Goal: Information Seeking & Learning: Learn about a topic

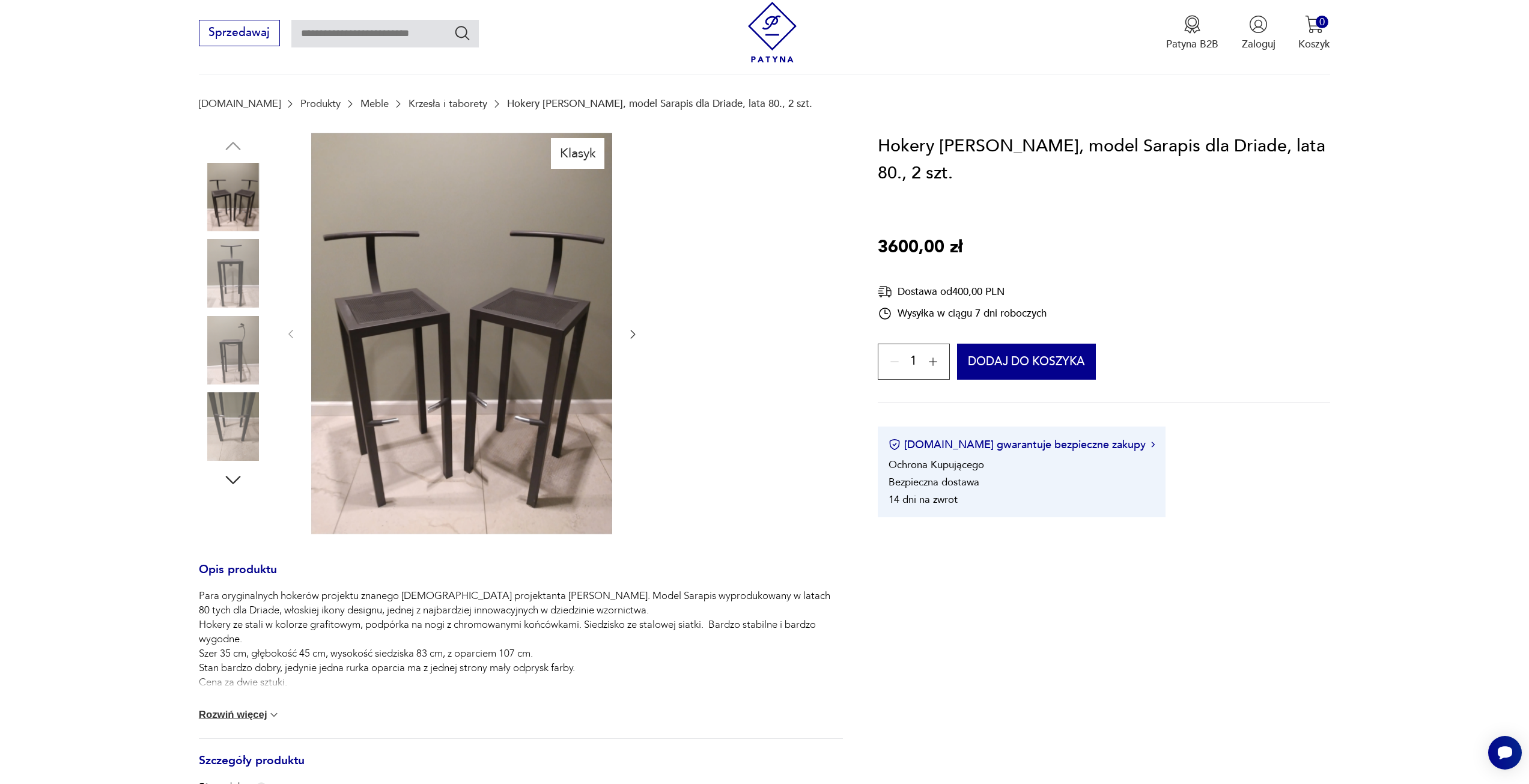
scroll to position [181, 0]
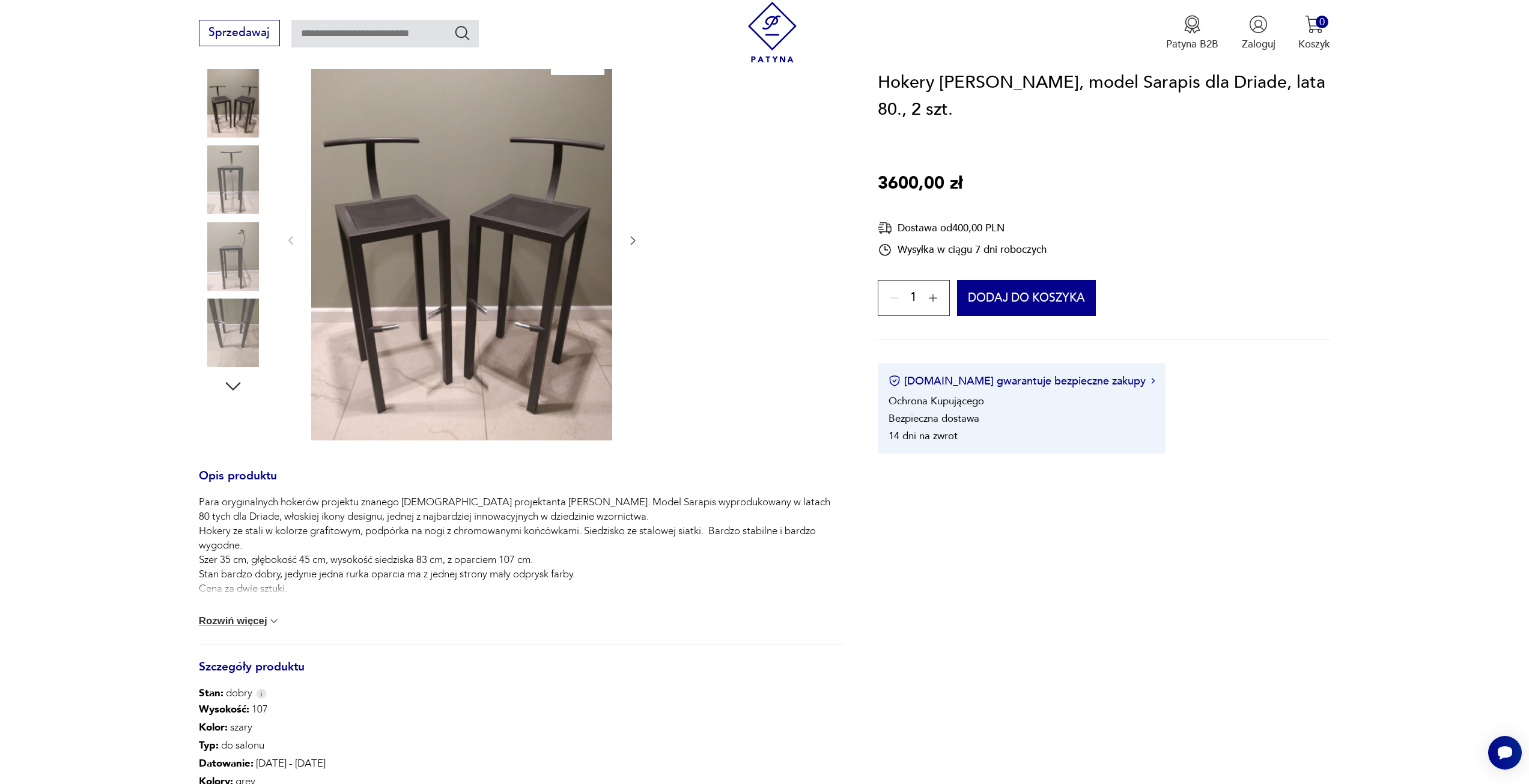
click at [255, 622] on button "Rozwiń więcej" at bounding box center [240, 620] width 82 height 12
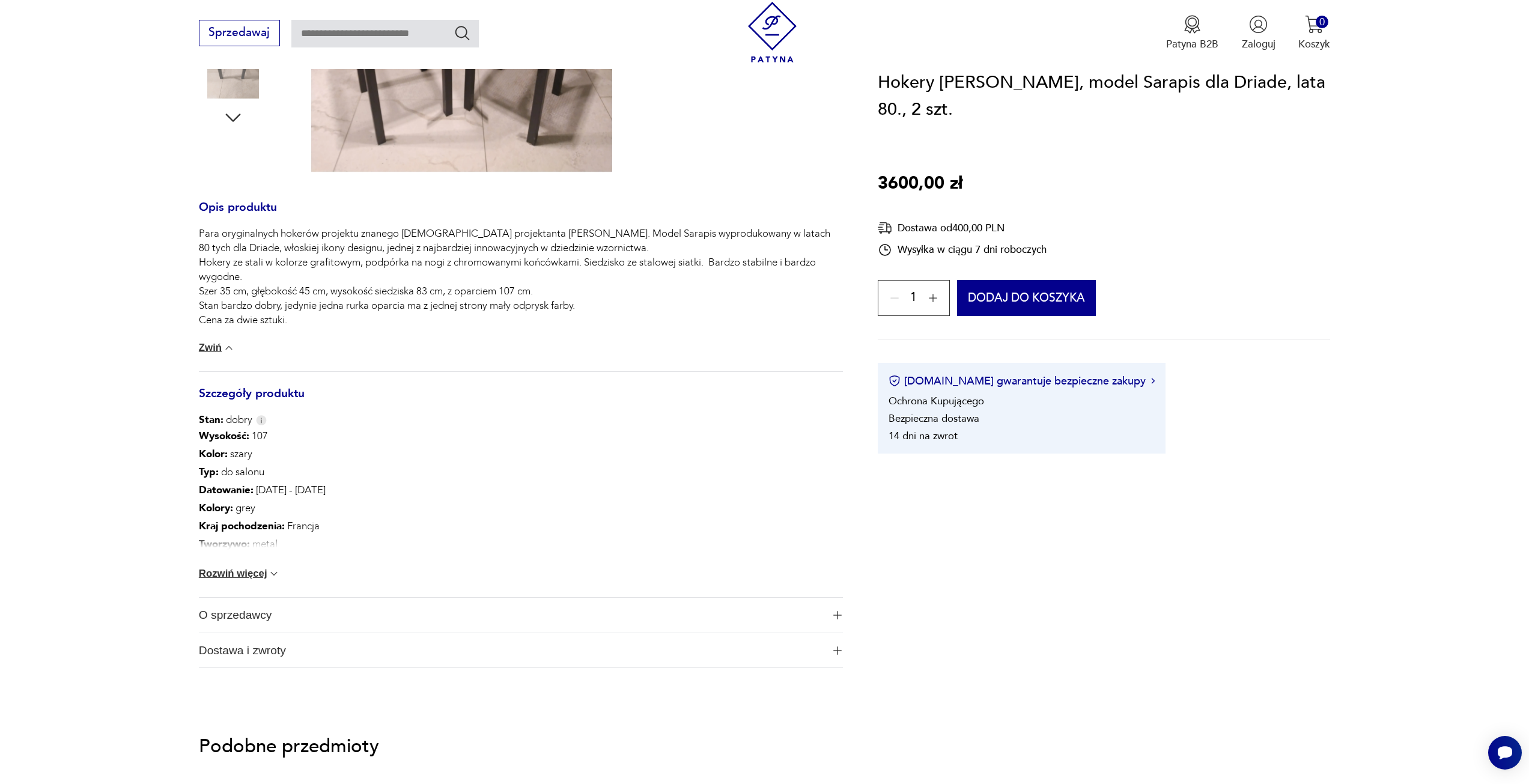
scroll to position [541, 0]
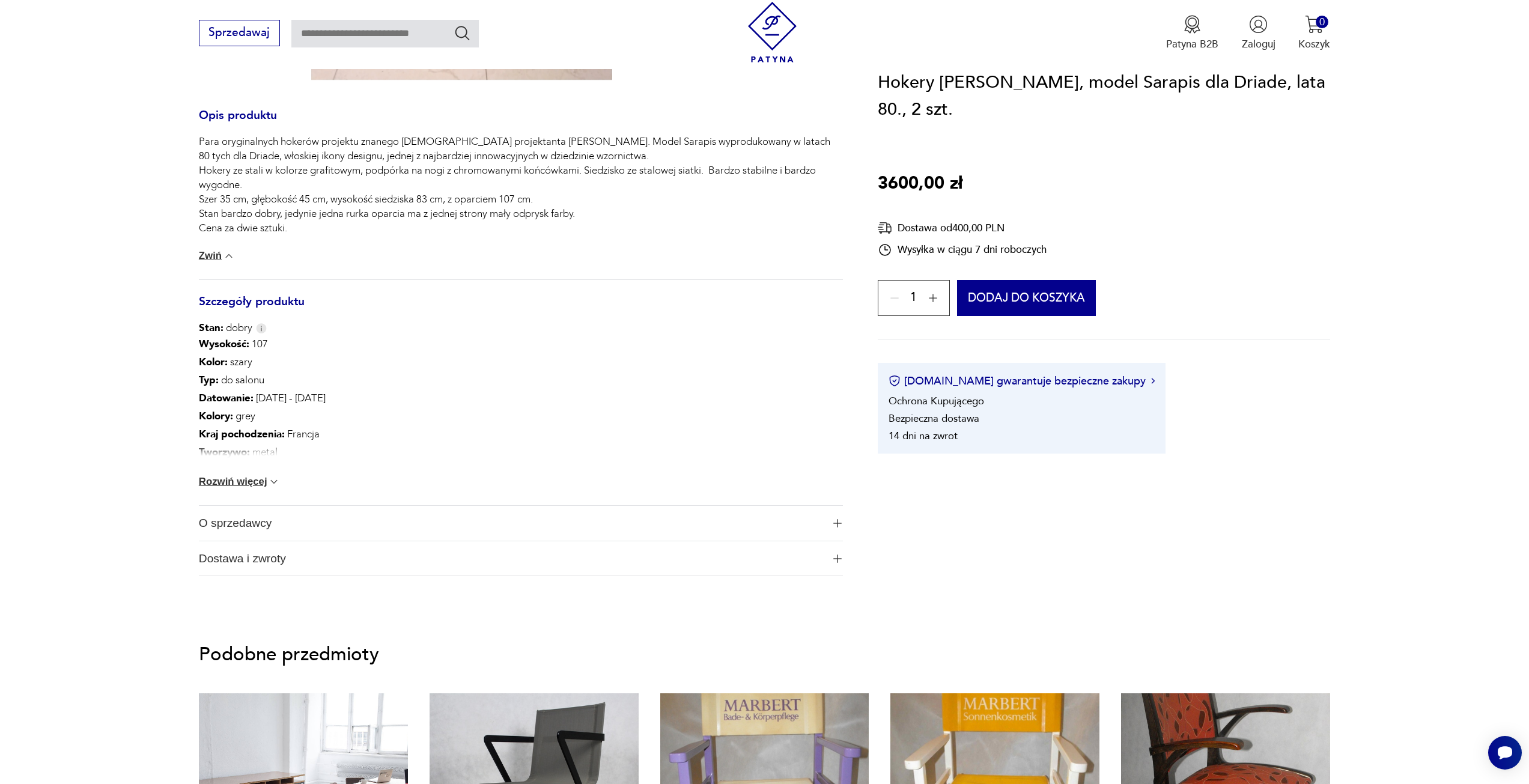
click at [271, 480] on img at bounding box center [274, 481] width 12 height 12
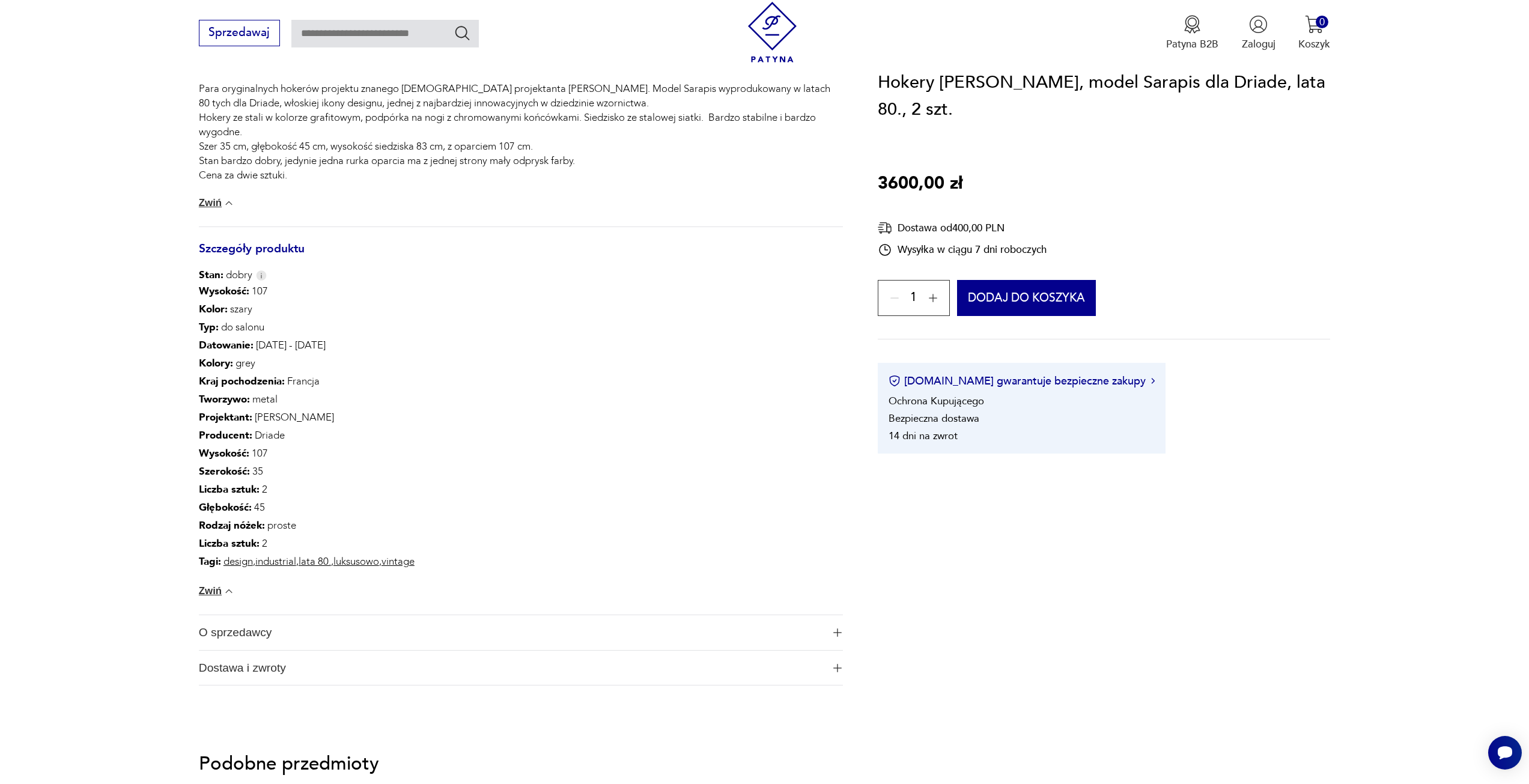
scroll to position [661, 0]
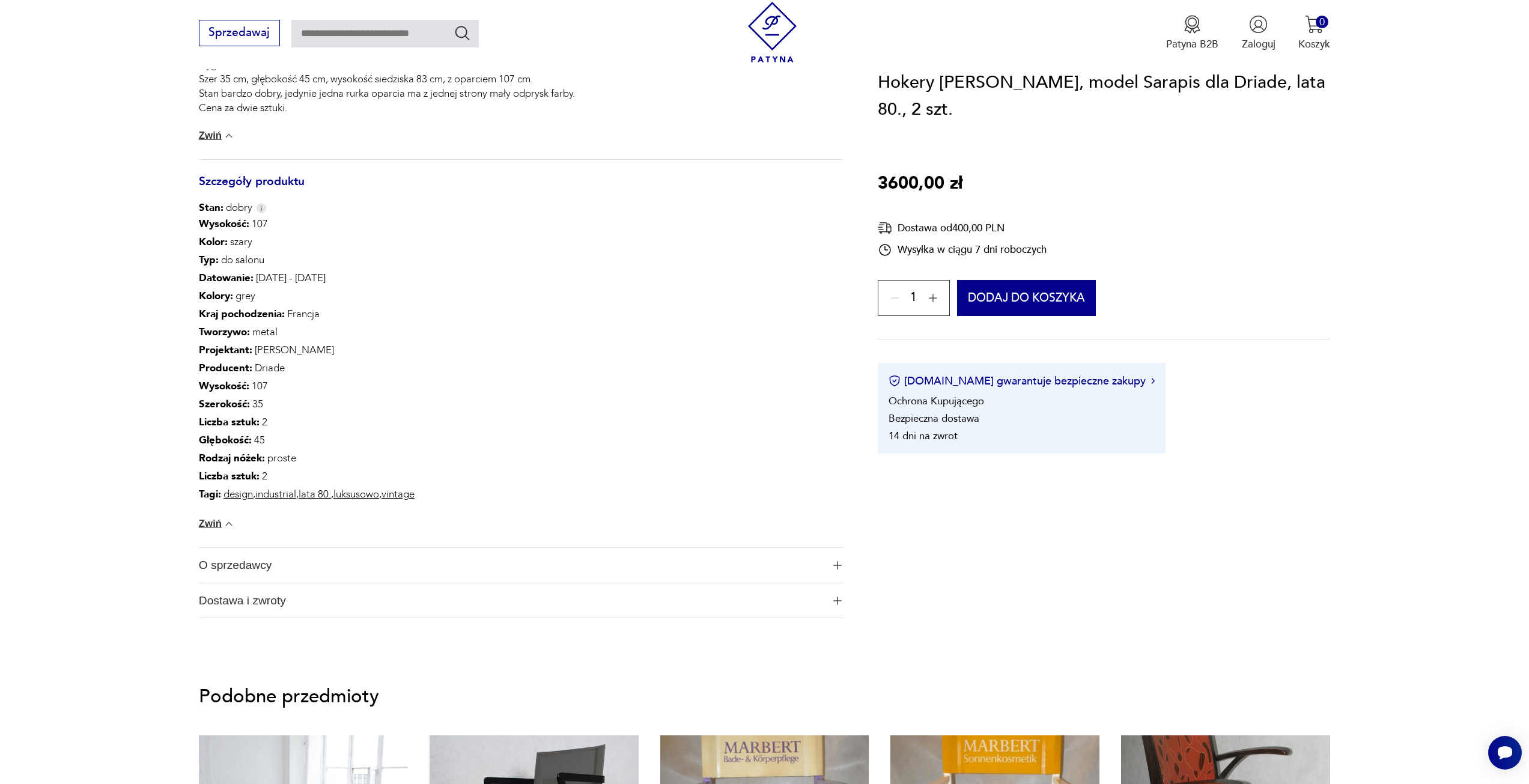
click at [278, 557] on span "O sprzedawcy" at bounding box center [511, 565] width 624 height 35
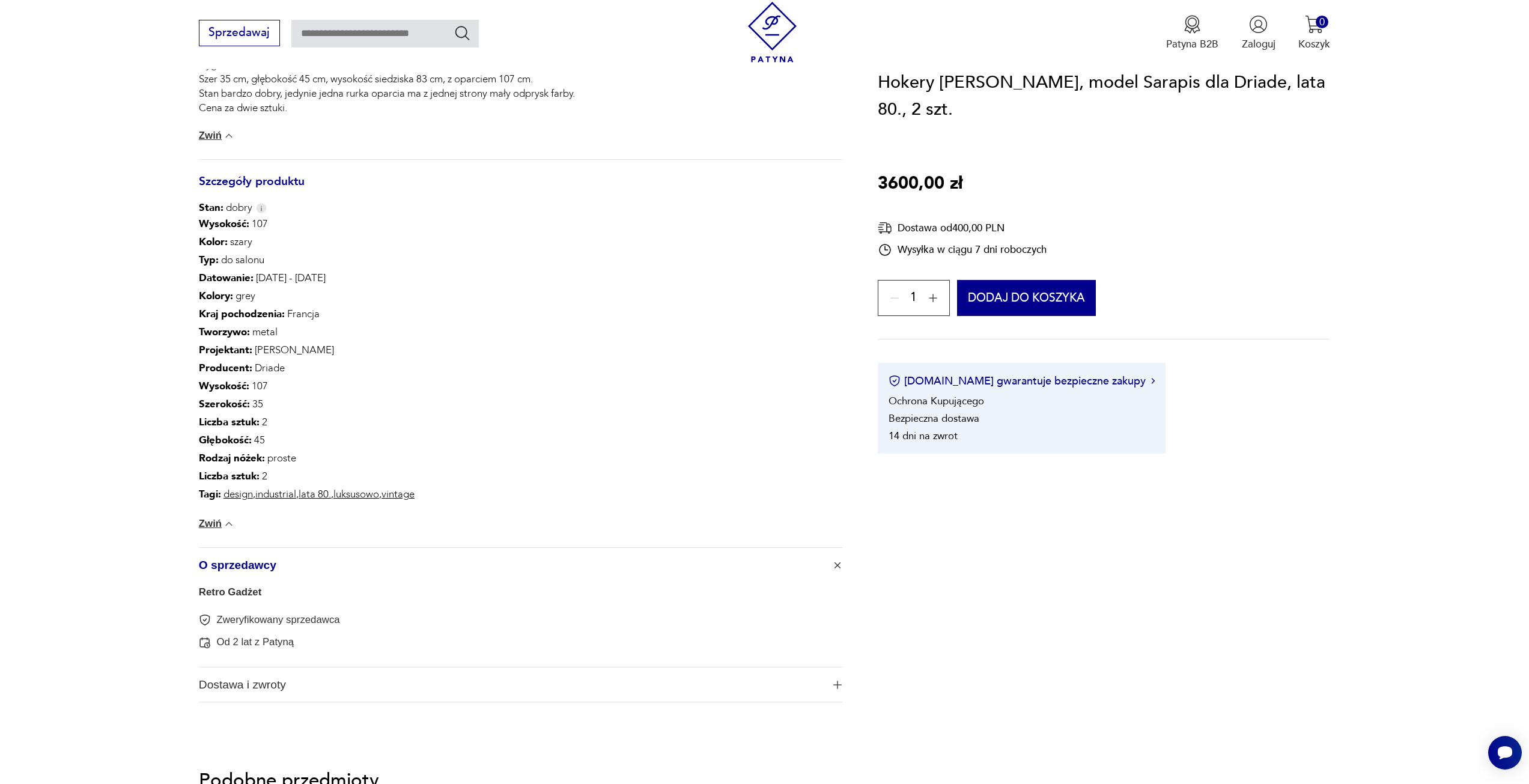
click at [278, 557] on span "O sprzedawcy" at bounding box center [511, 565] width 624 height 35
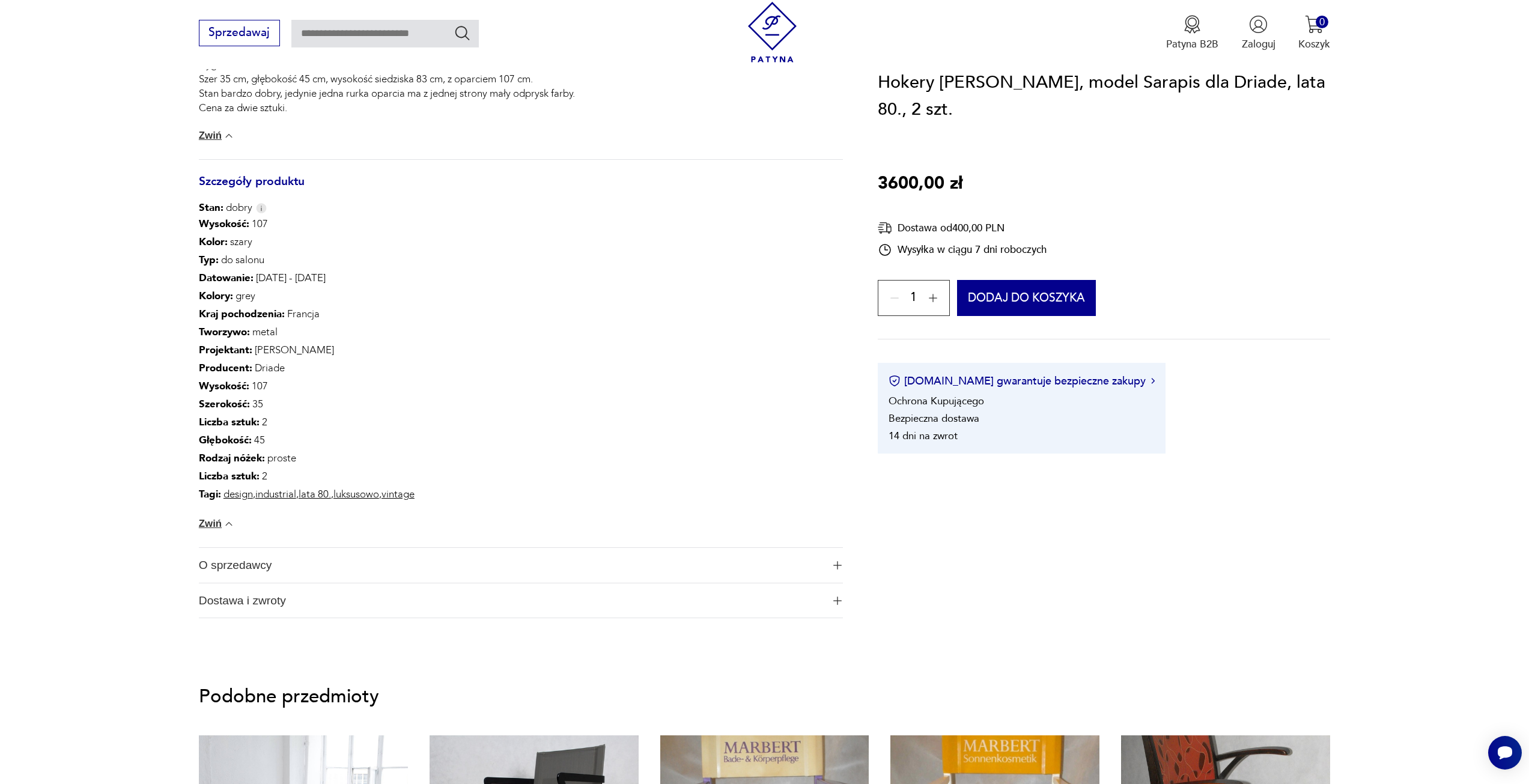
click at [278, 608] on span "Dostawa i zwroty" at bounding box center [511, 601] width 624 height 35
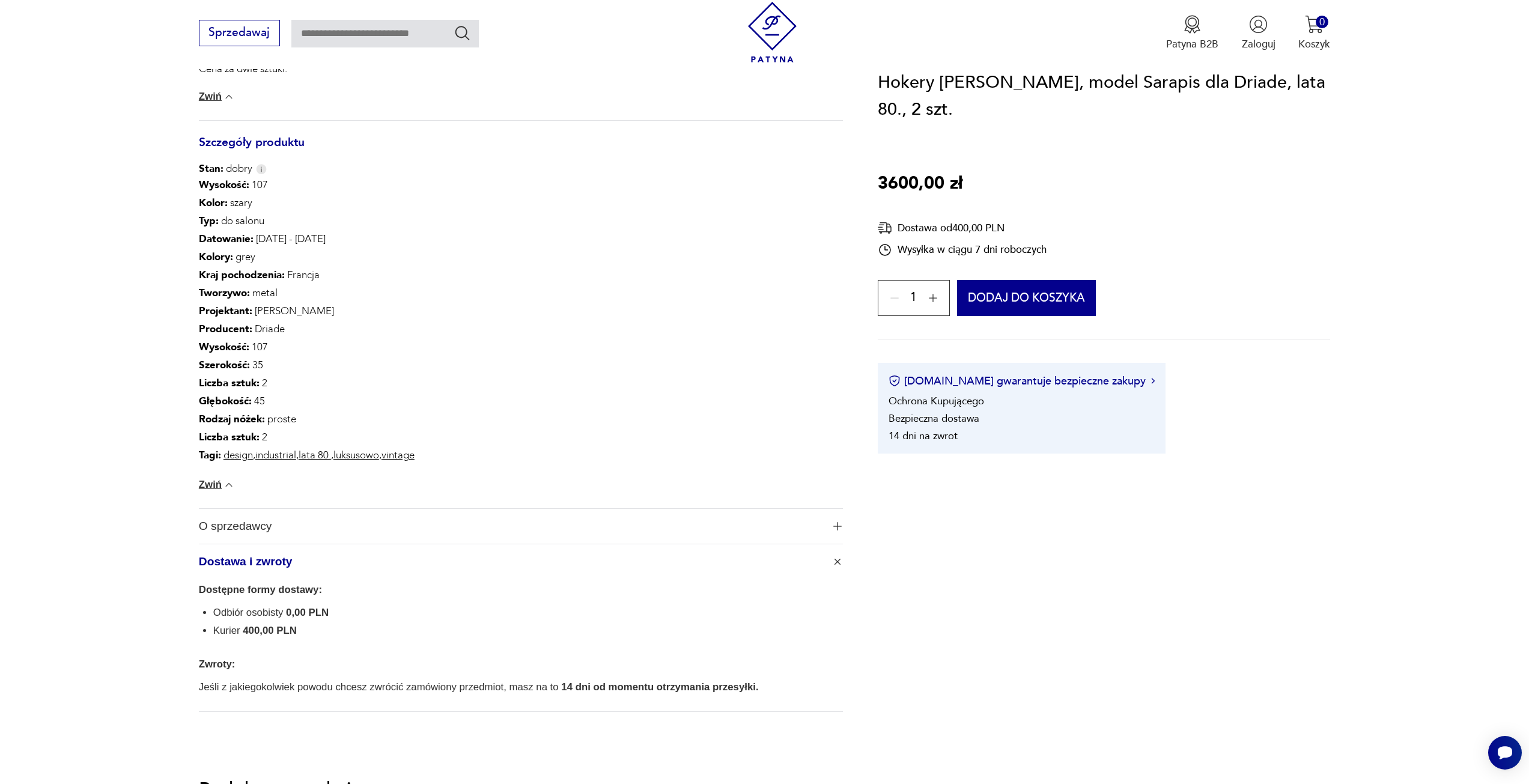
scroll to position [720, 0]
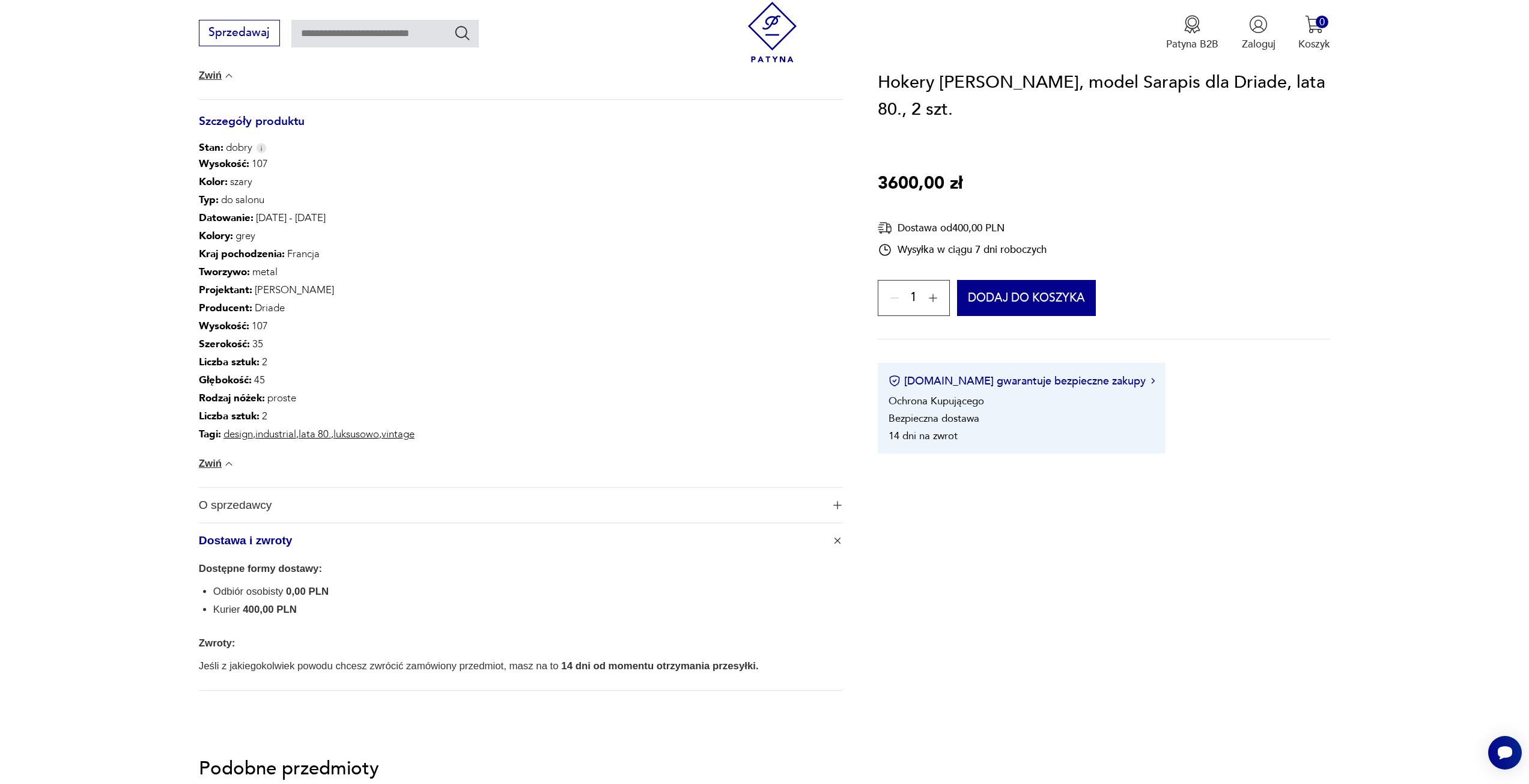
click at [268, 539] on span "Dostawa i zwroty" at bounding box center [511, 541] width 624 height 35
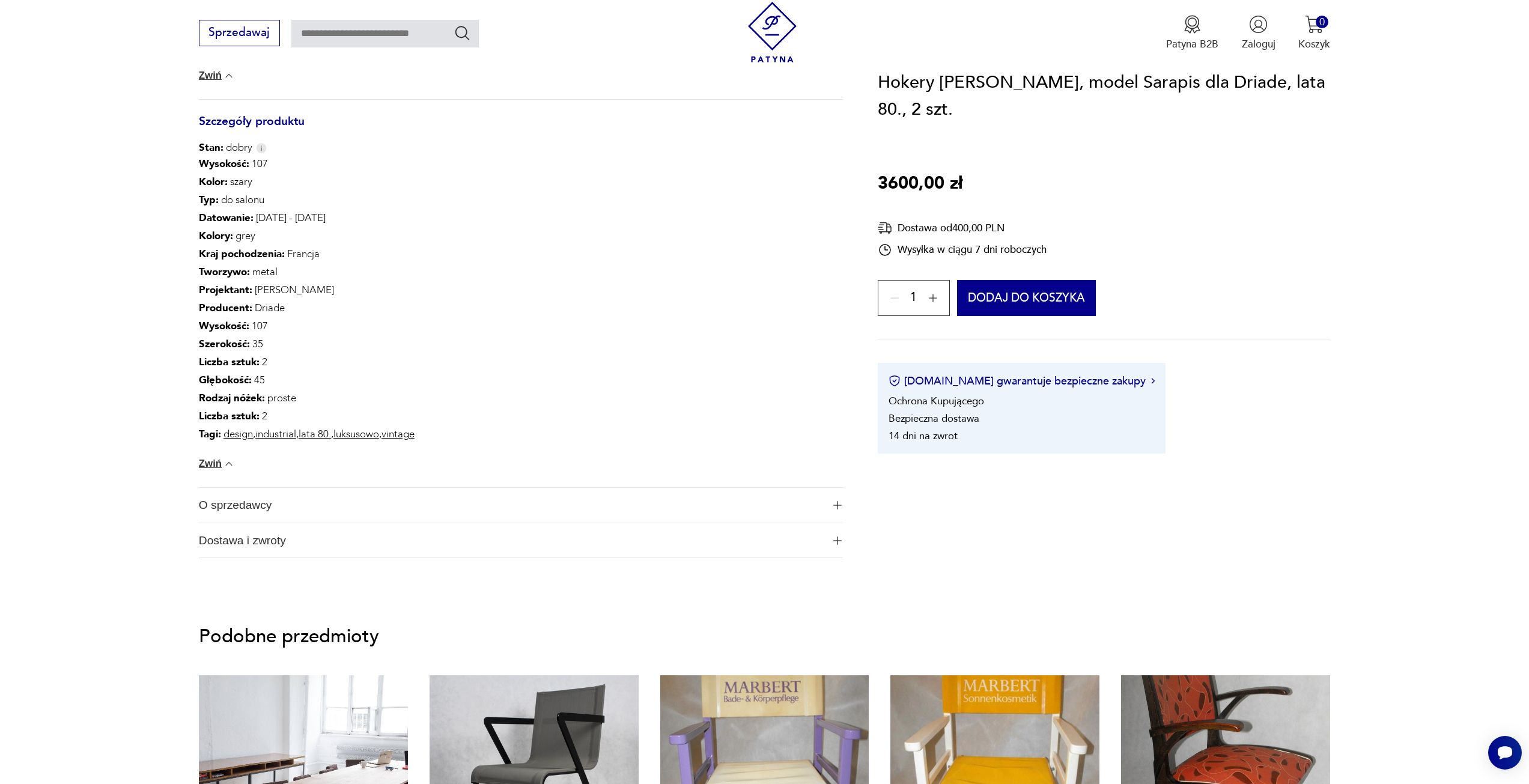
click at [251, 506] on span "O sprzedawcy" at bounding box center [511, 505] width 624 height 35
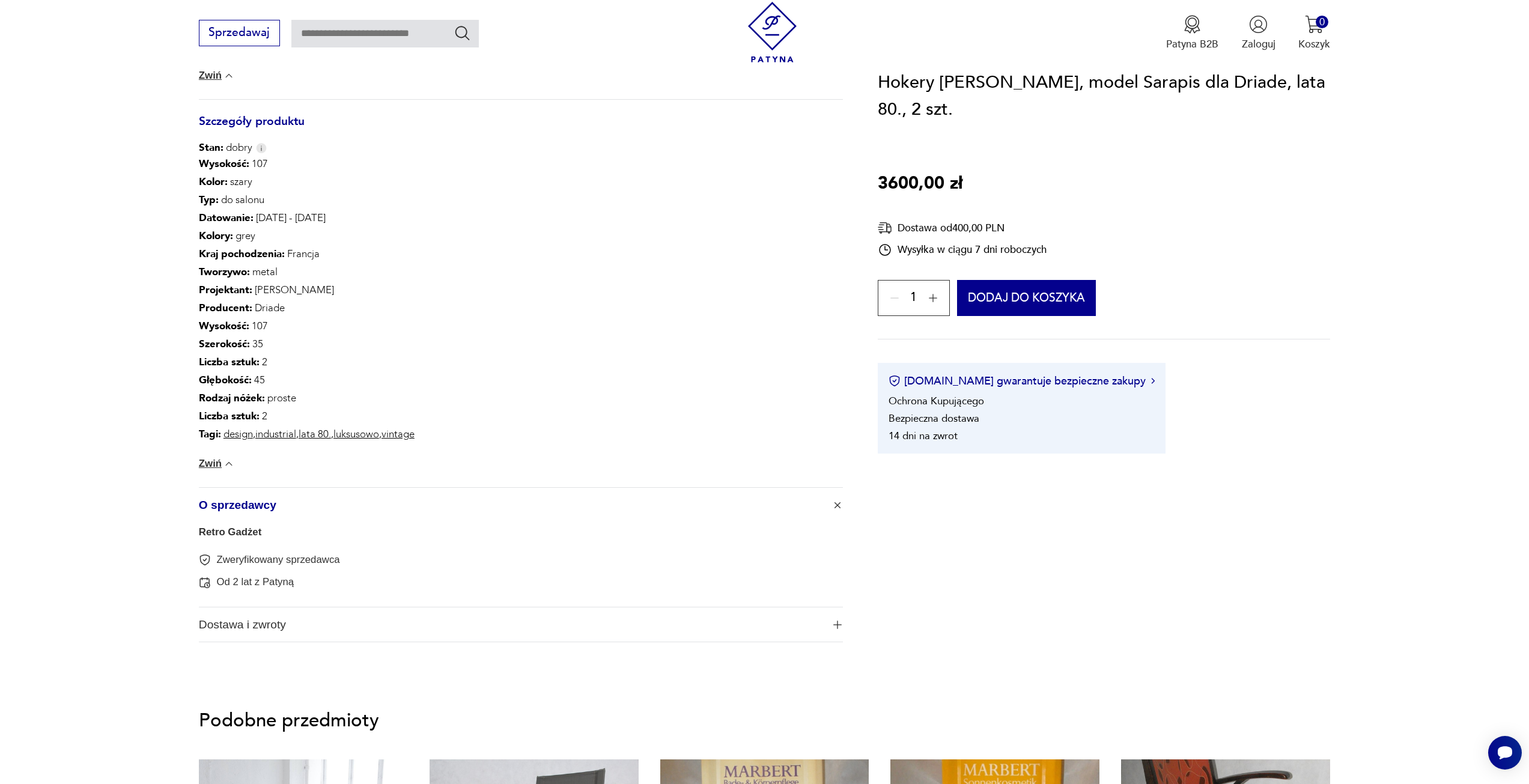
click at [240, 527] on link "Retro Gadżet" at bounding box center [230, 532] width 63 height 11
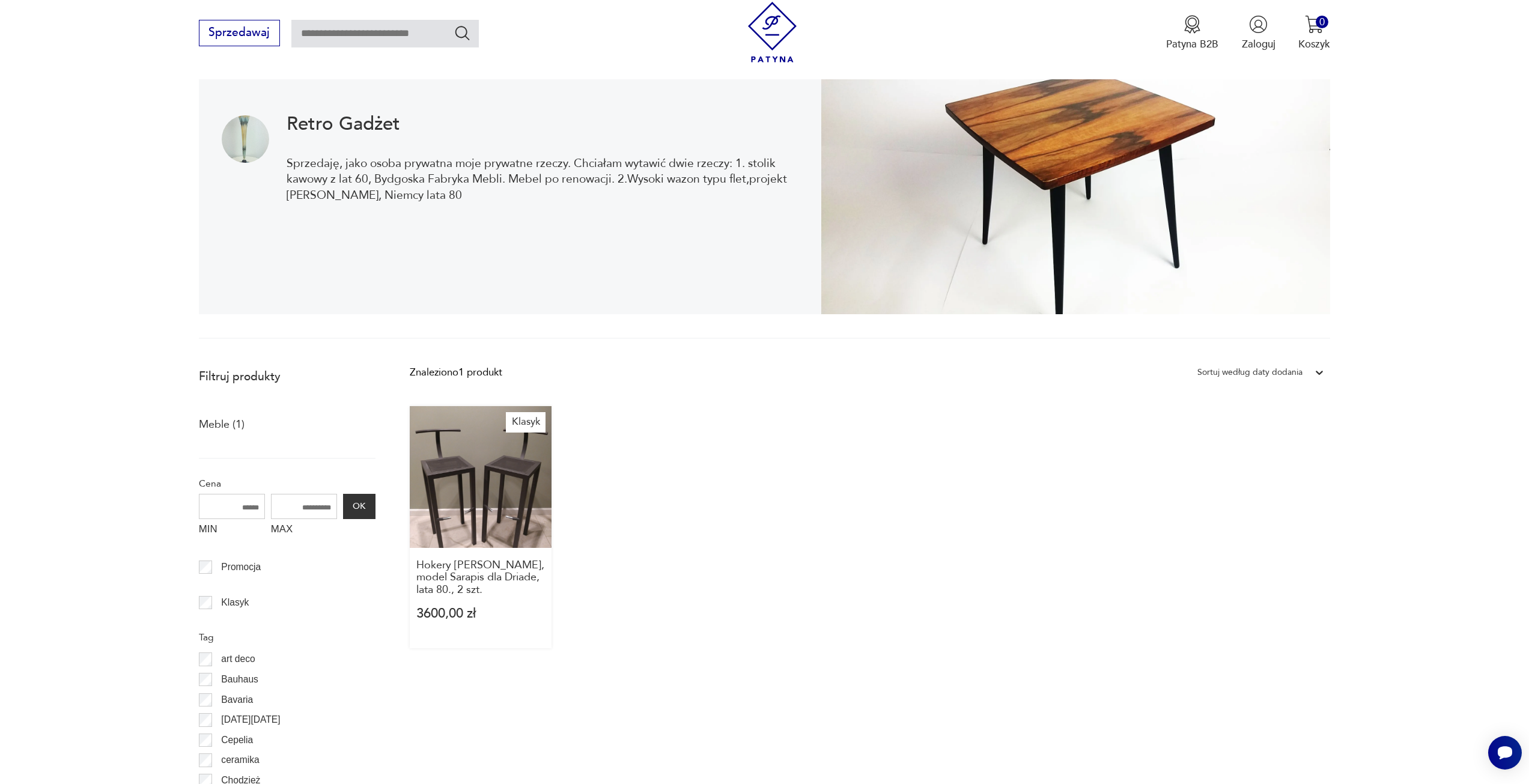
scroll to position [141, 0]
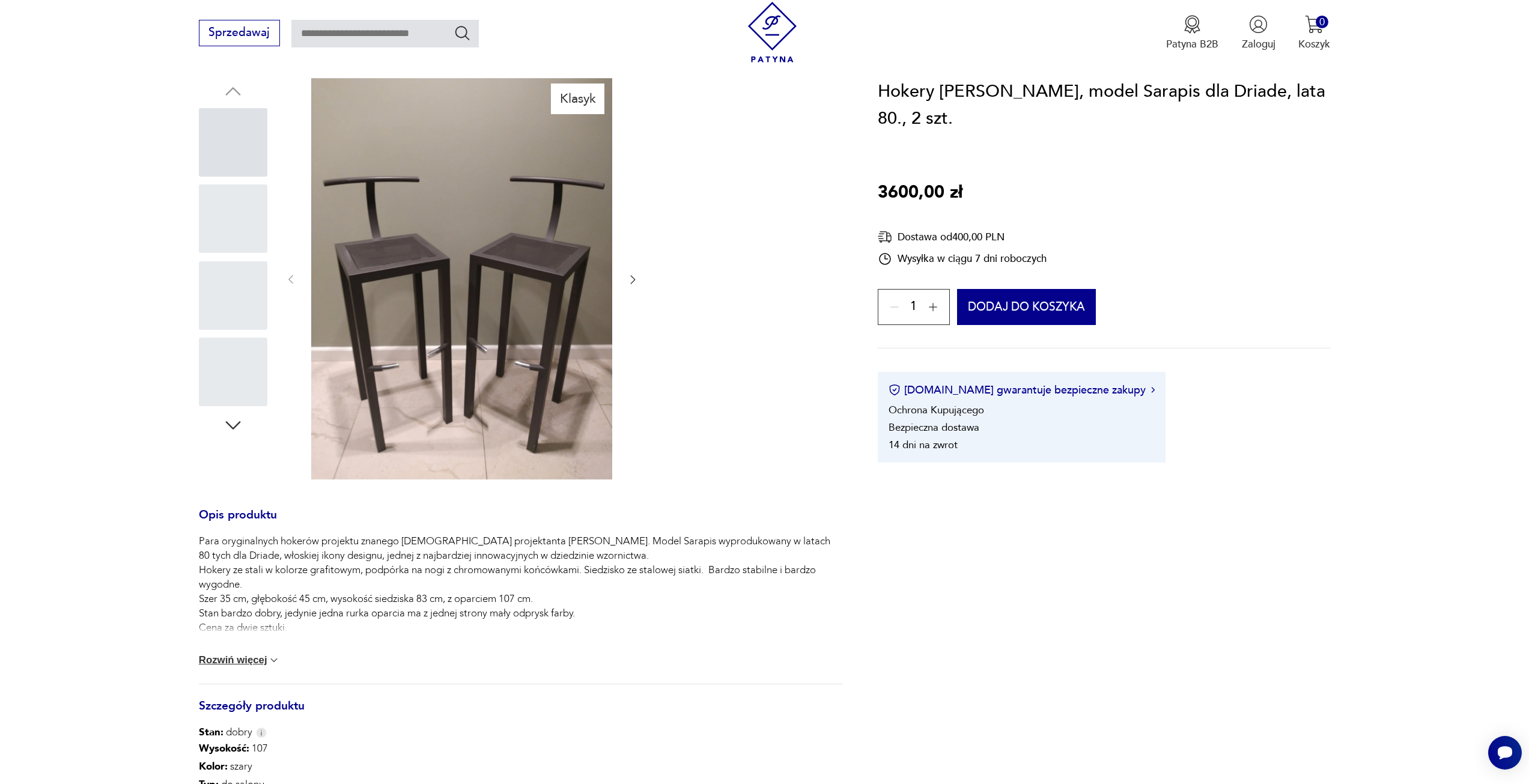
scroll to position [768, 0]
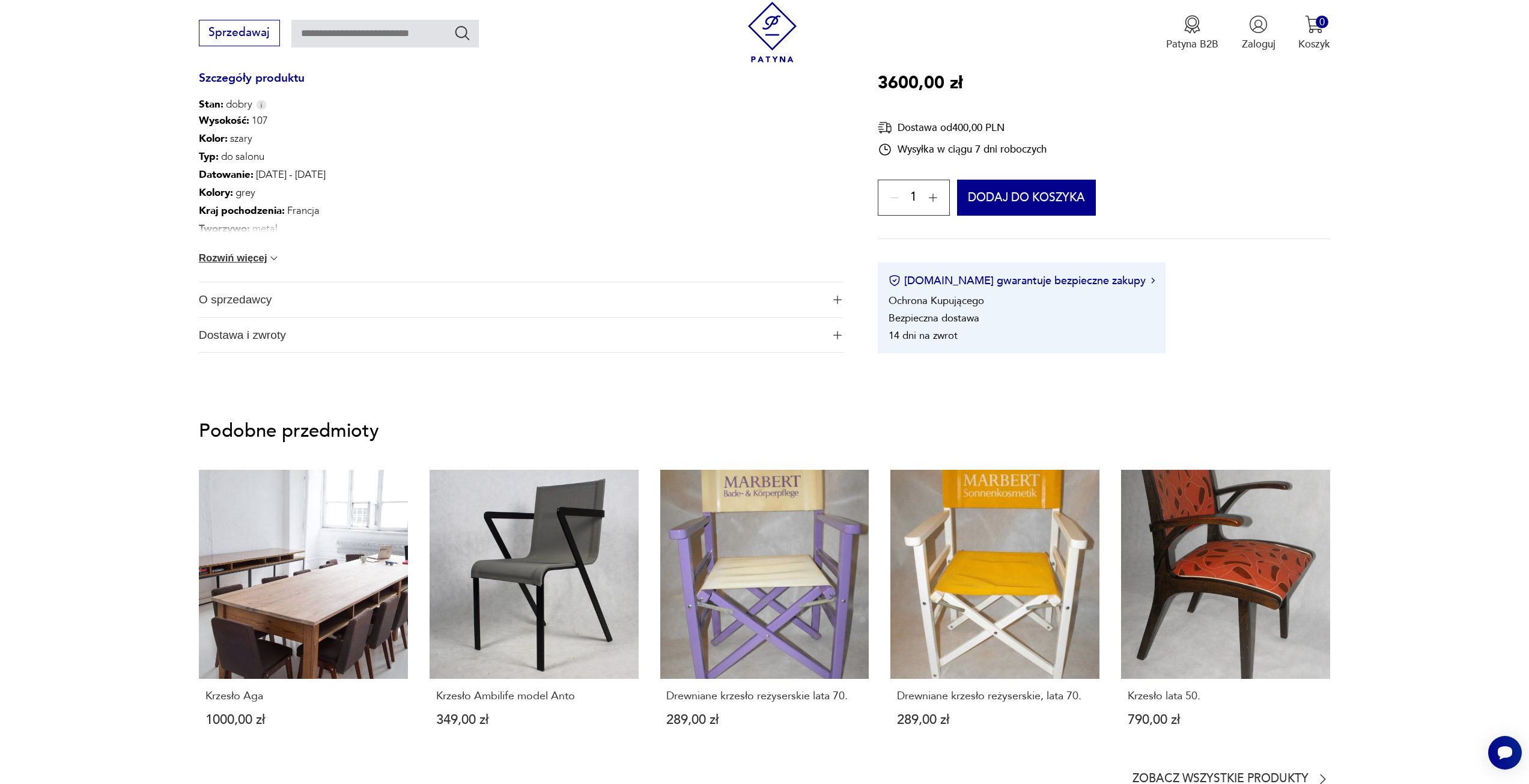
click at [231, 255] on button "Rozwiń więcej" at bounding box center [240, 258] width 82 height 12
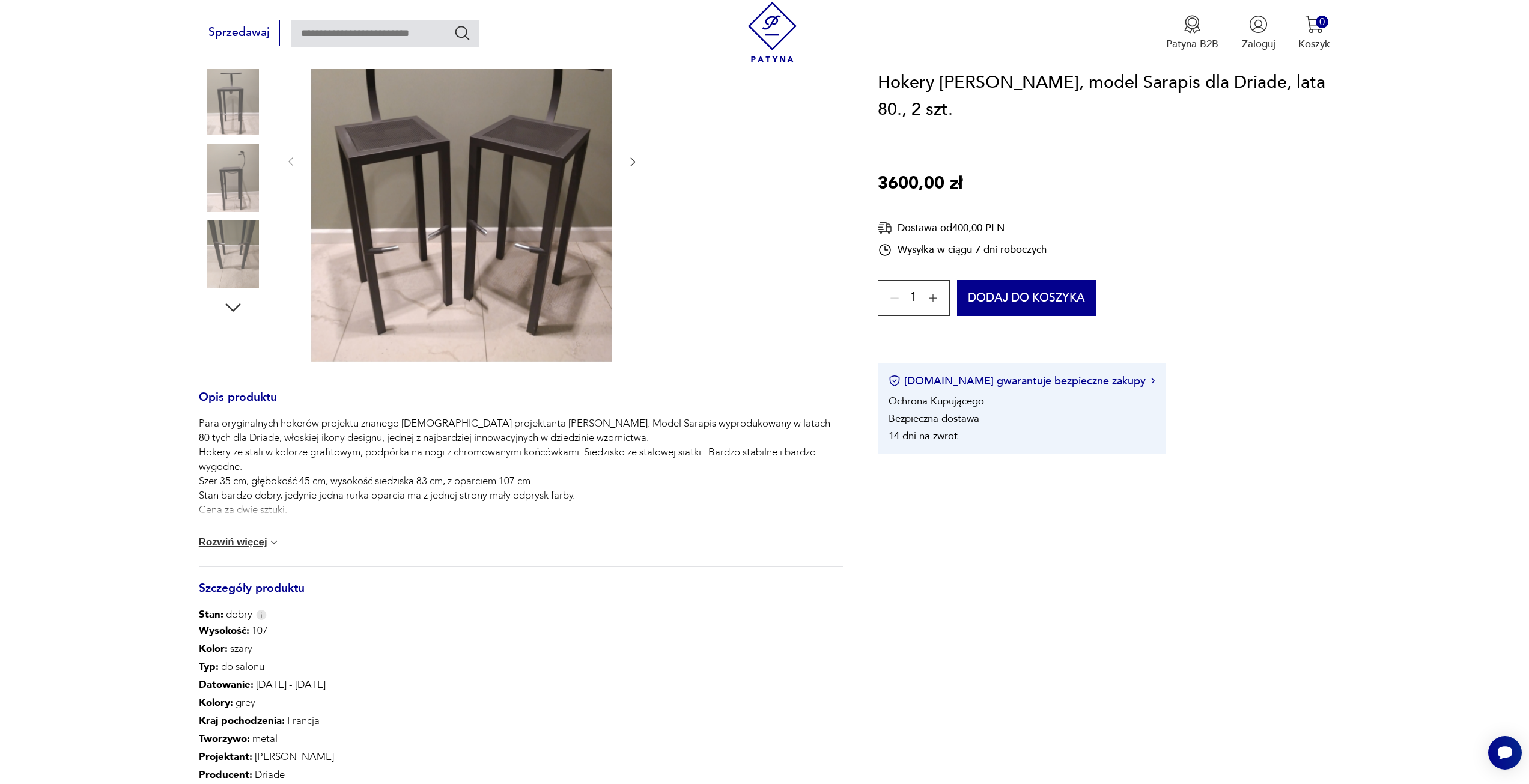
scroll to position [108, 0]
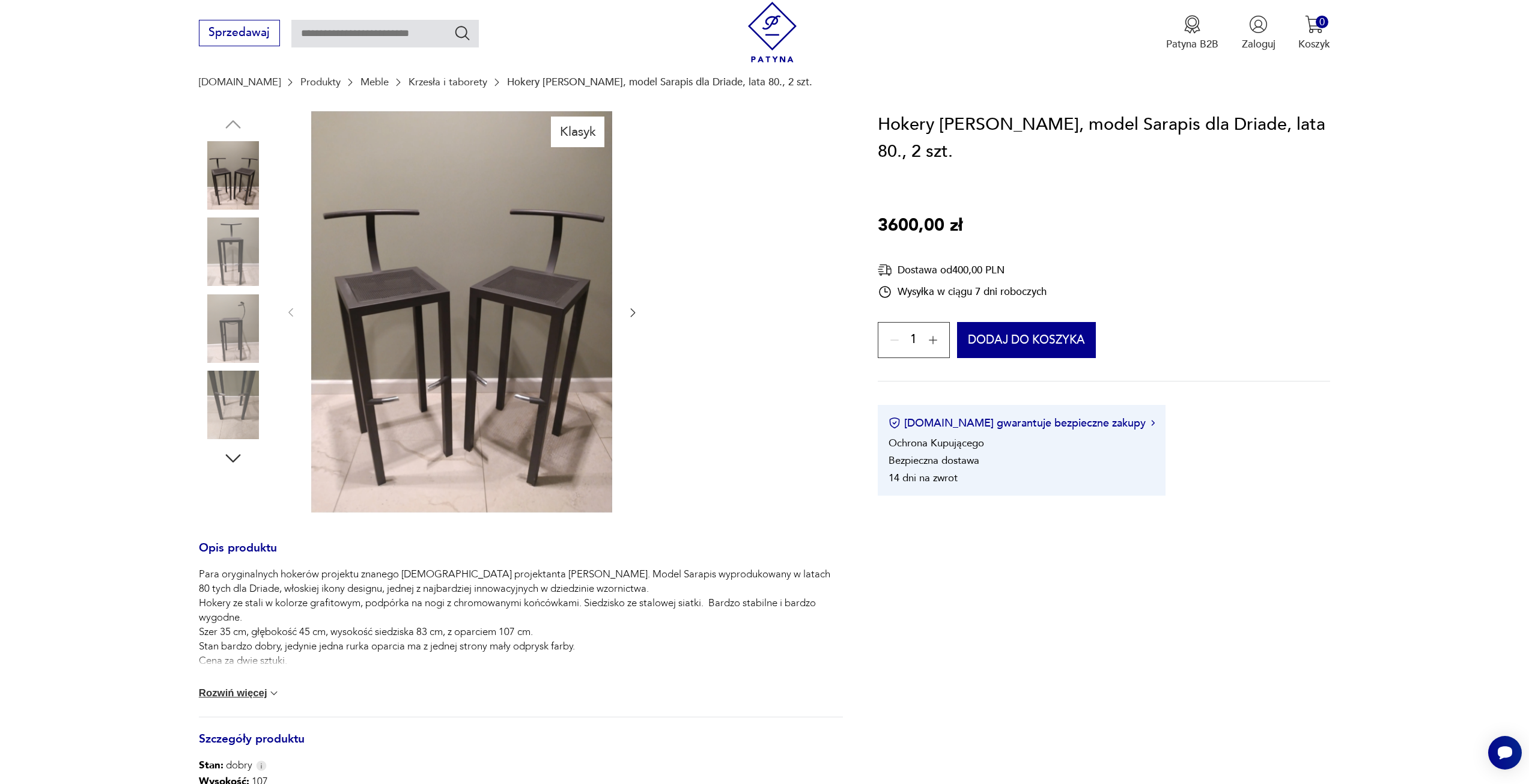
click at [629, 308] on icon "button" at bounding box center [632, 311] width 12 height 12
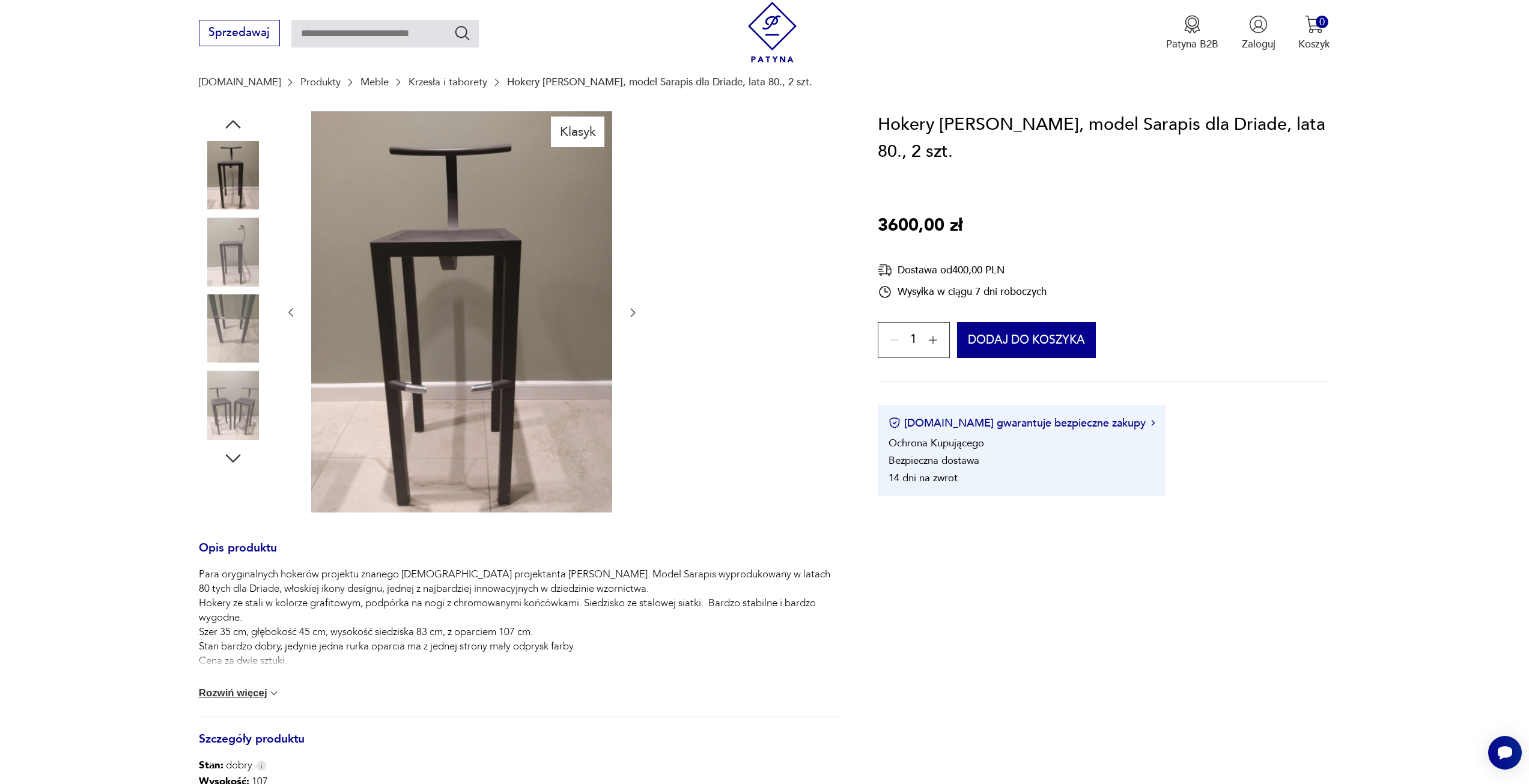
click at [629, 308] on icon "button" at bounding box center [632, 311] width 12 height 12
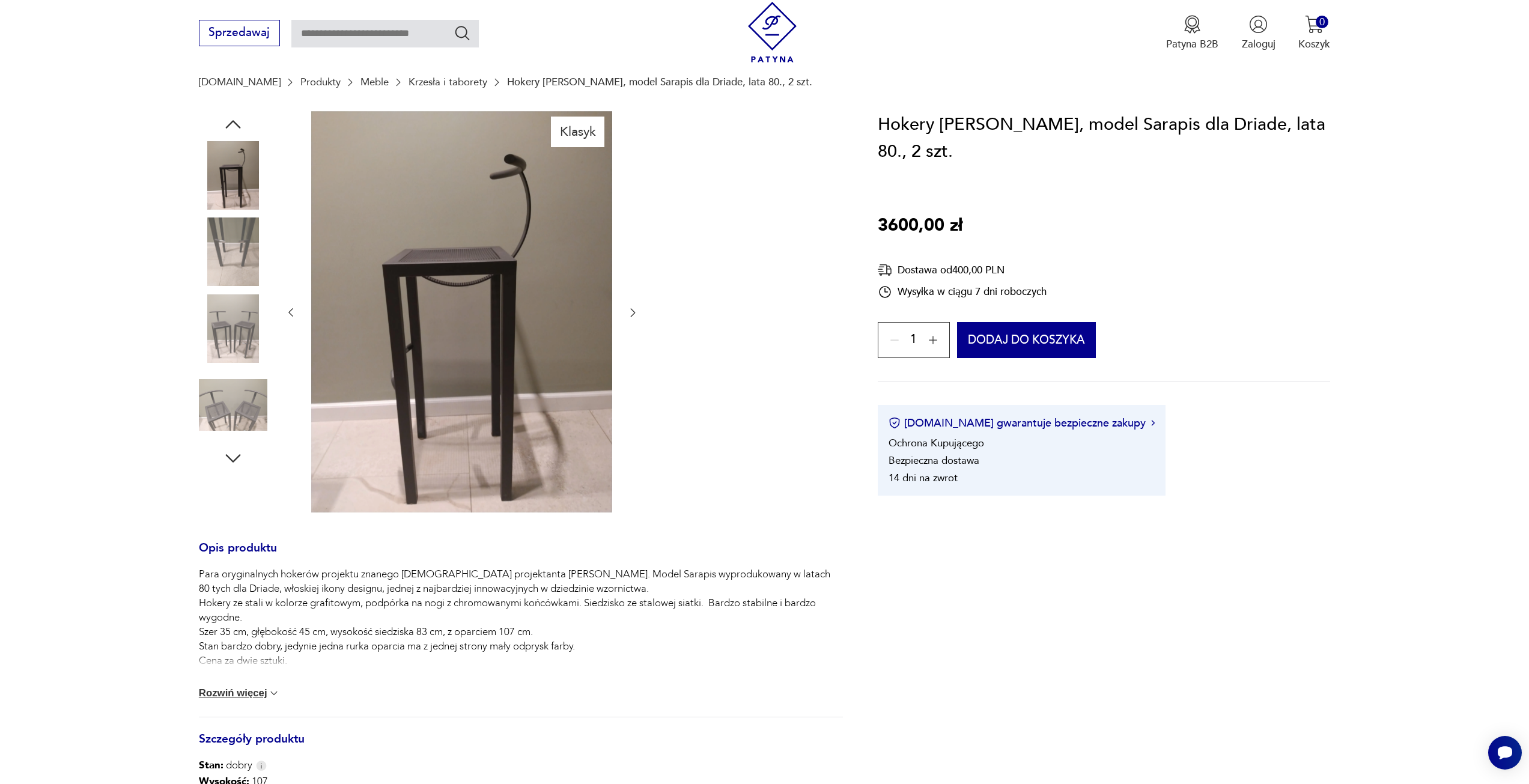
click at [629, 308] on icon "button" at bounding box center [632, 311] width 12 height 12
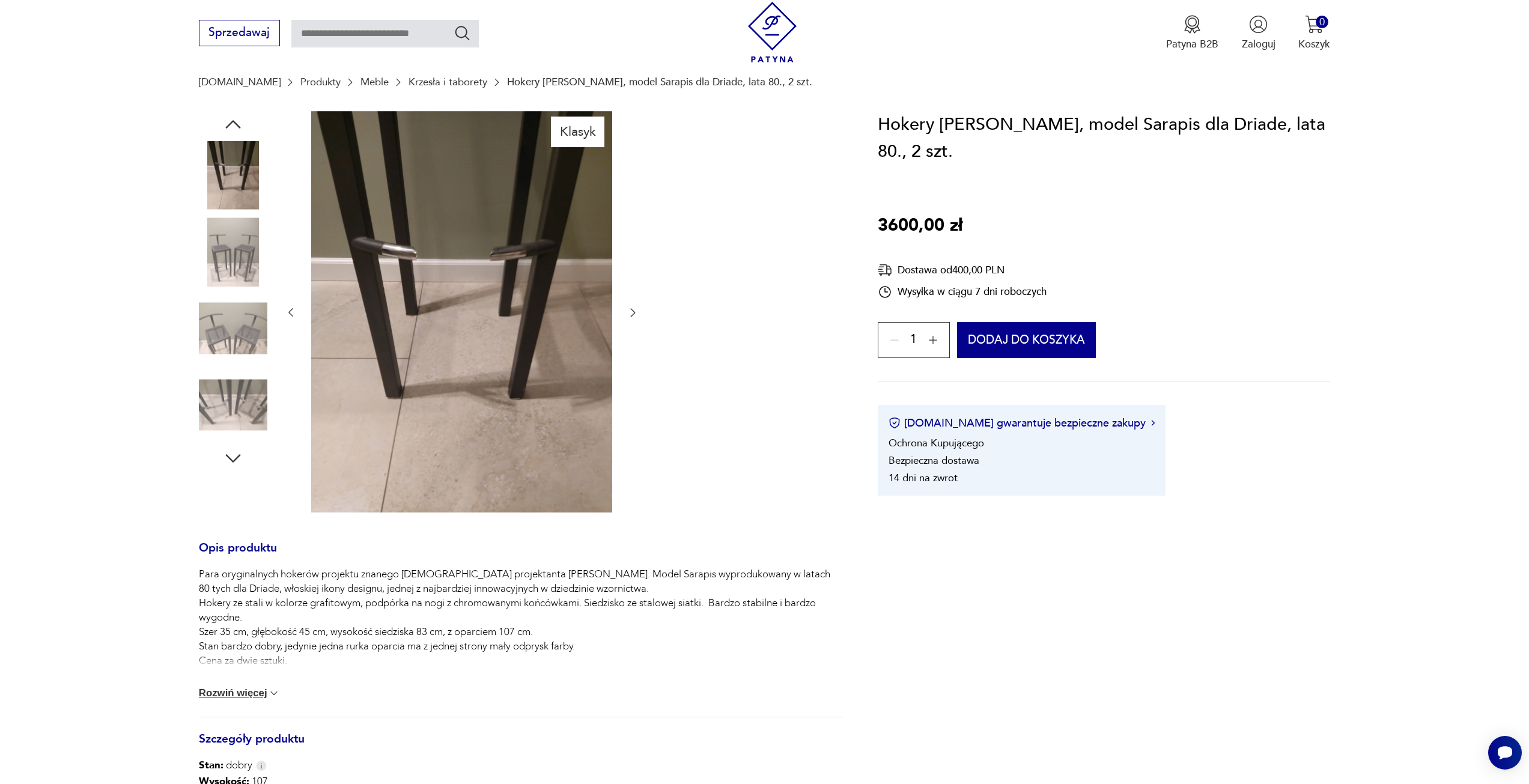
click at [629, 308] on icon "button" at bounding box center [632, 311] width 12 height 12
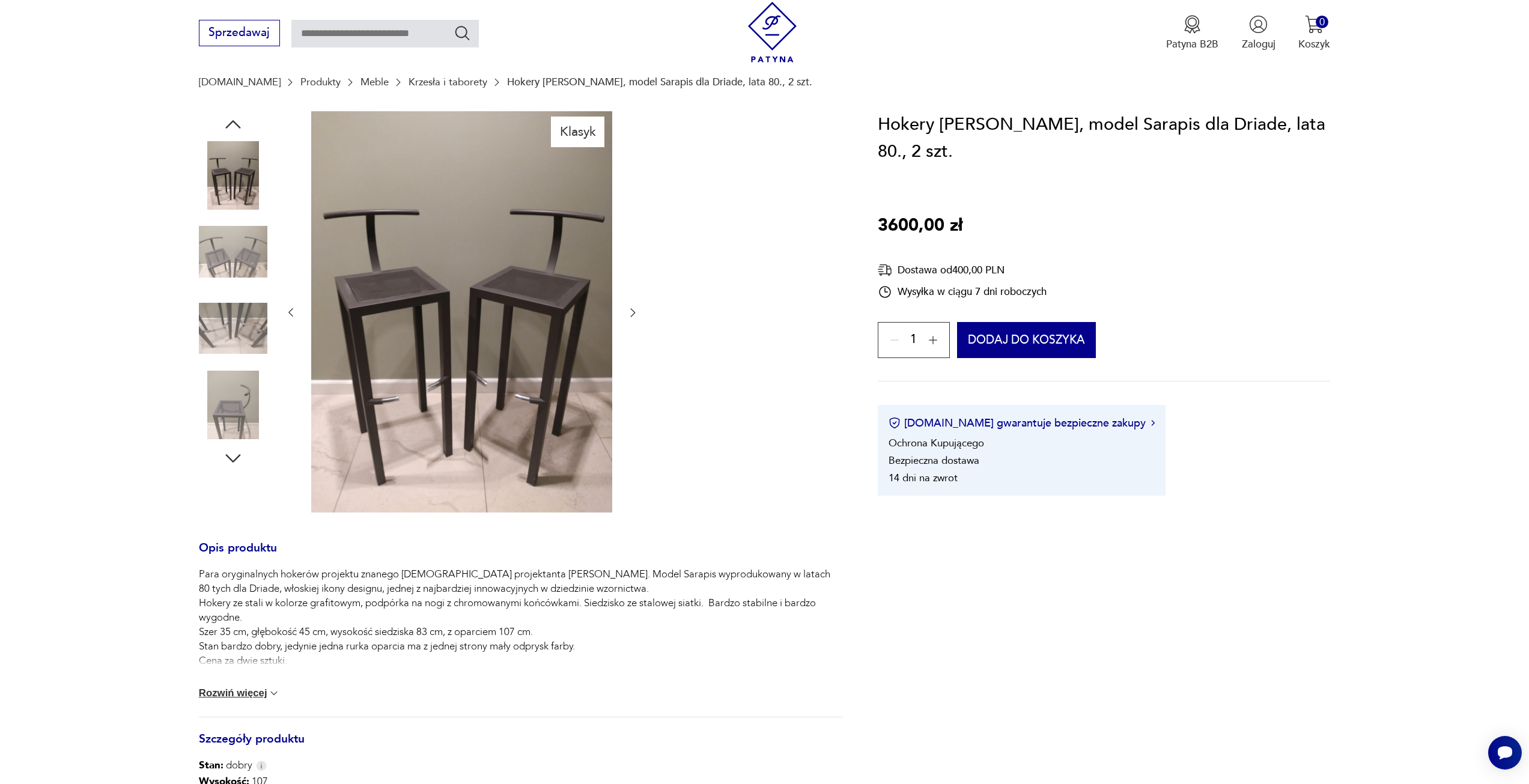
click at [630, 308] on icon "button" at bounding box center [632, 311] width 12 height 12
